Goal: Information Seeking & Learning: Learn about a topic

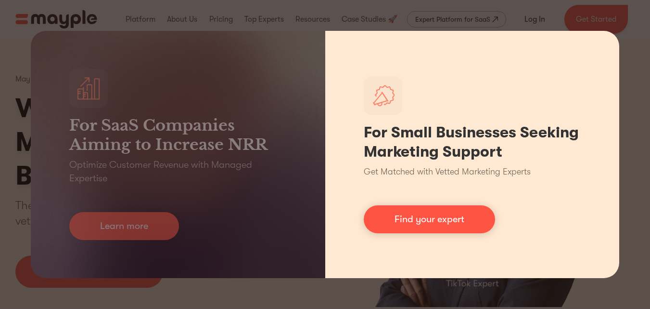
click at [468, 62] on div "For Small Businesses Seeking Marketing Support Get Matched with Vetted Marketin…" at bounding box center [472, 154] width 295 height 247
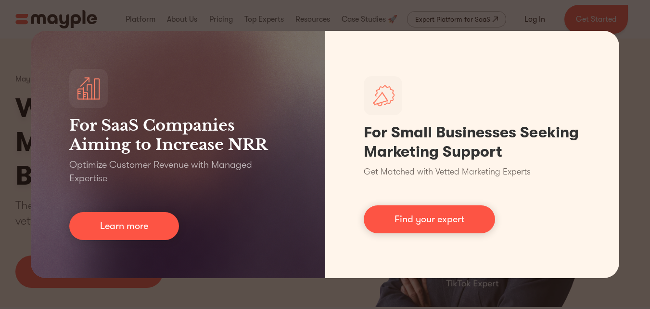
drag, startPoint x: 637, startPoint y: 97, endPoint x: 631, endPoint y: 102, distance: 7.5
click at [634, 100] on div "For SaaS Companies Aiming to Increase NRR Optimize Customer Revenue with Manage…" at bounding box center [325, 154] width 650 height 309
click at [626, 103] on div "For SaaS Companies Aiming to Increase NRR Optimize Customer Revenue with Manage…" at bounding box center [325, 154] width 650 height 309
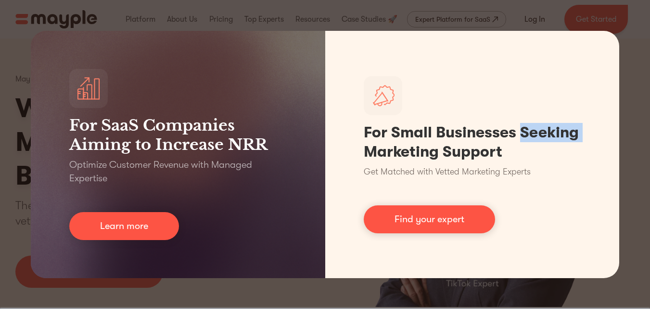
click at [626, 103] on div "For SaaS Companies Aiming to Increase NRR Optimize Customer Revenue with Manage…" at bounding box center [325, 154] width 650 height 309
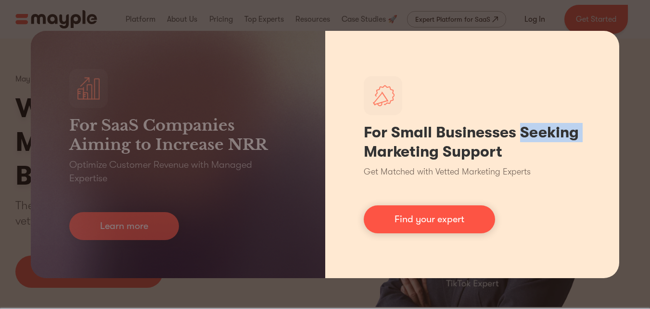
drag, startPoint x: 597, startPoint y: 44, endPoint x: 587, endPoint y: 49, distance: 10.8
click at [597, 44] on div "For Small Businesses Seeking Marketing Support Get Matched with Vetted Marketin…" at bounding box center [472, 154] width 295 height 247
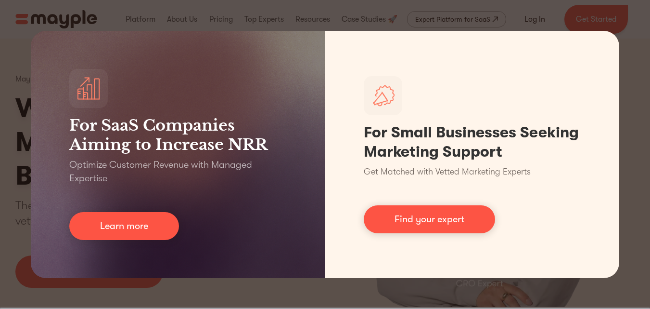
drag, startPoint x: 52, startPoint y: 30, endPoint x: 244, endPoint y: 102, distance: 205.4
click at [244, 102] on div "For SaaS Companies Aiming to Increase NRR Optimize Customer Revenue with Manage…" at bounding box center [178, 154] width 295 height 247
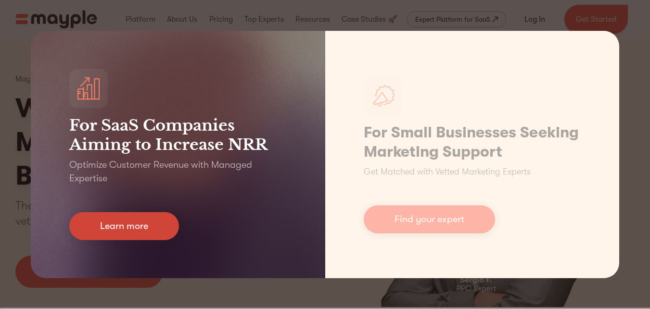
click at [141, 227] on link "Learn more" at bounding box center [124, 226] width 110 height 28
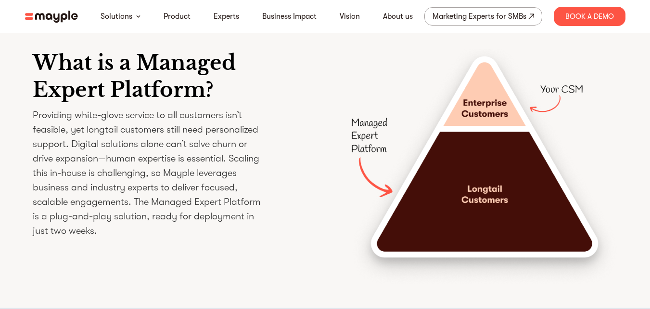
scroll to position [1348, 0]
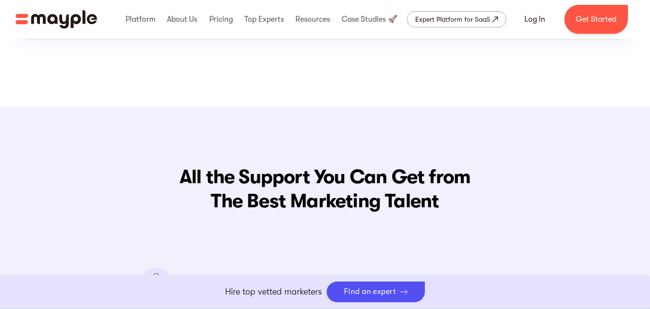
scroll to position [1059, 0]
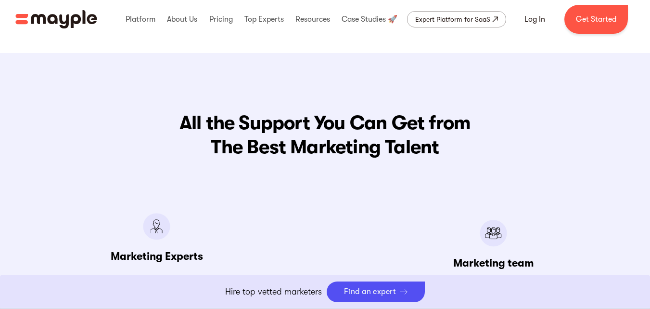
drag, startPoint x: 209, startPoint y: 226, endPoint x: 576, endPoint y: 143, distance: 376.2
click at [577, 142] on span "The Best Marketing Talent" at bounding box center [325, 147] width 620 height 24
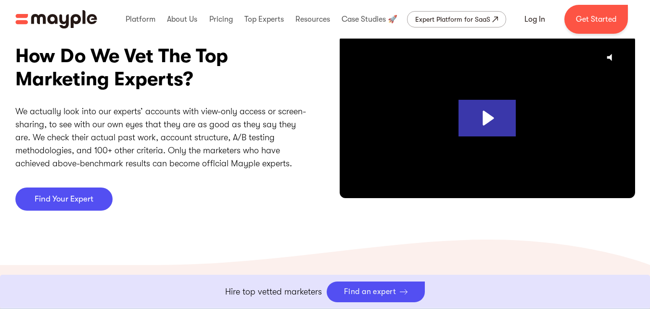
scroll to position [2552, 0]
